Goal: Information Seeking & Learning: Check status

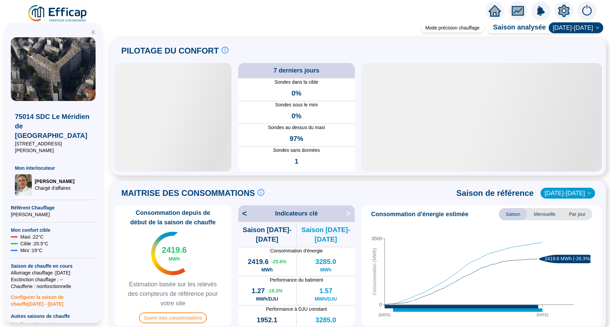
click at [88, 15] on link at bounding box center [57, 13] width 61 height 19
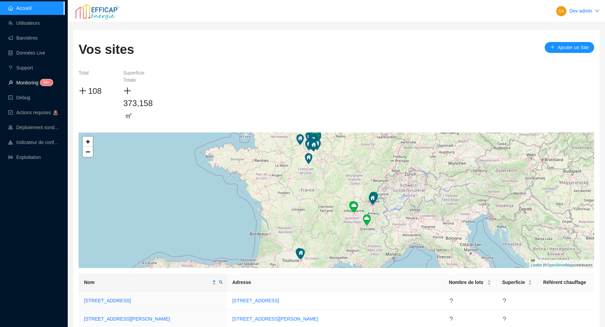
click at [31, 82] on link "Monitoring 99+" at bounding box center [29, 82] width 43 height 5
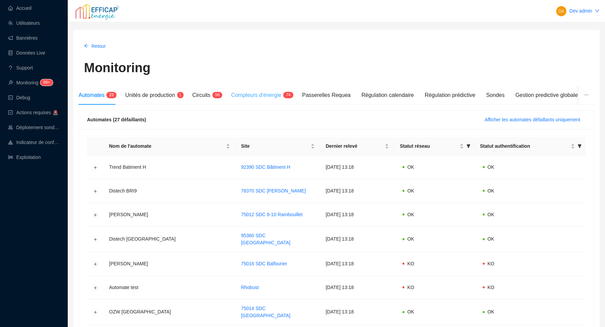
click at [261, 100] on div "Compteurs d'énergie 7 4" at bounding box center [261, 95] width 60 height 19
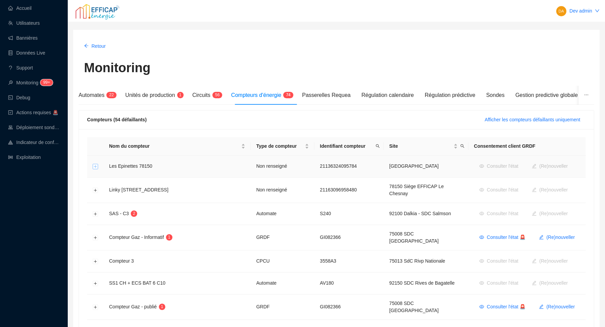
click at [97, 167] on button "Développer la ligne" at bounding box center [95, 166] width 5 height 5
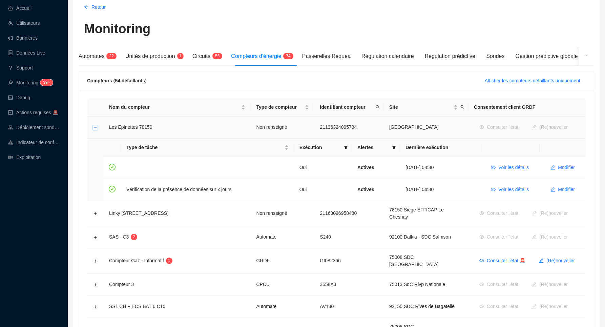
scroll to position [49, 0]
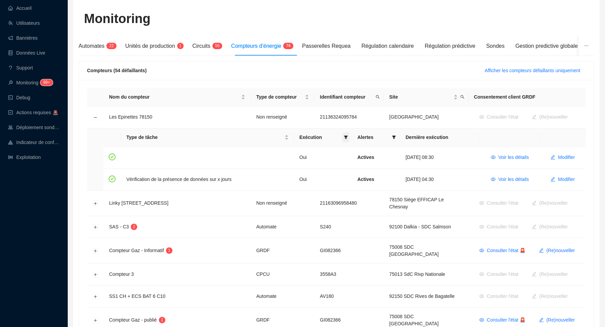
click at [343, 140] on span at bounding box center [346, 138] width 7 height 10
click at [393, 138] on icon "filter" at bounding box center [395, 137] width 4 height 3
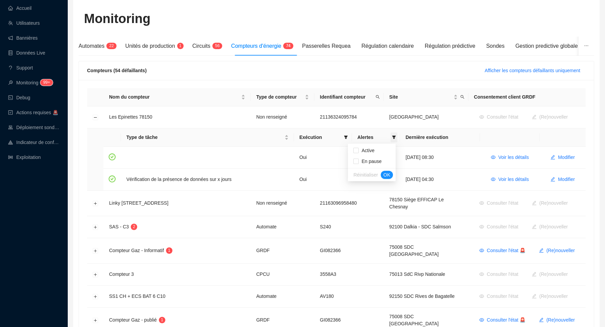
click at [393, 138] on icon "filter" at bounding box center [395, 137] width 4 height 3
click at [368, 137] on span "Alertes" at bounding box center [374, 137] width 32 height 7
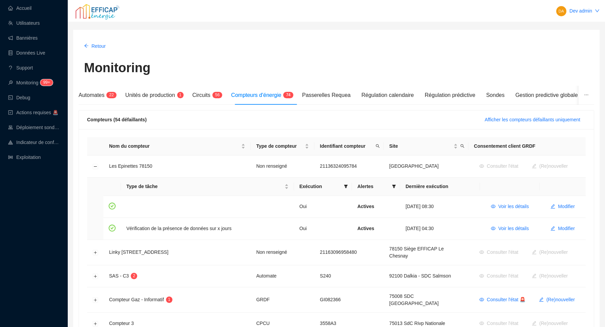
scroll to position [0, 0]
